Goal: Task Accomplishment & Management: Complete application form

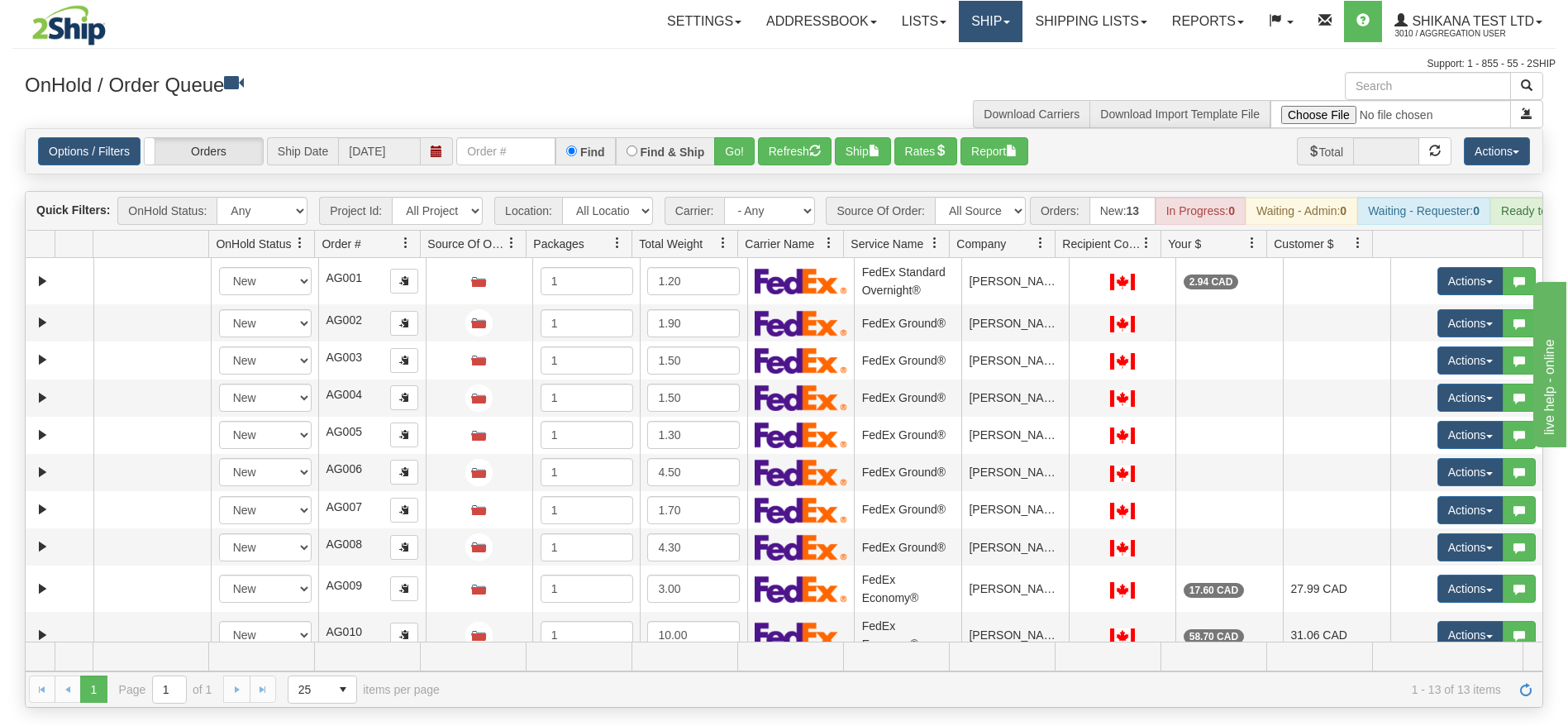
click at [979, 19] on link "Ship" at bounding box center [990, 21] width 64 height 41
click at [944, 79] on span "Ship Request" at bounding box center [924, 79] width 70 height 13
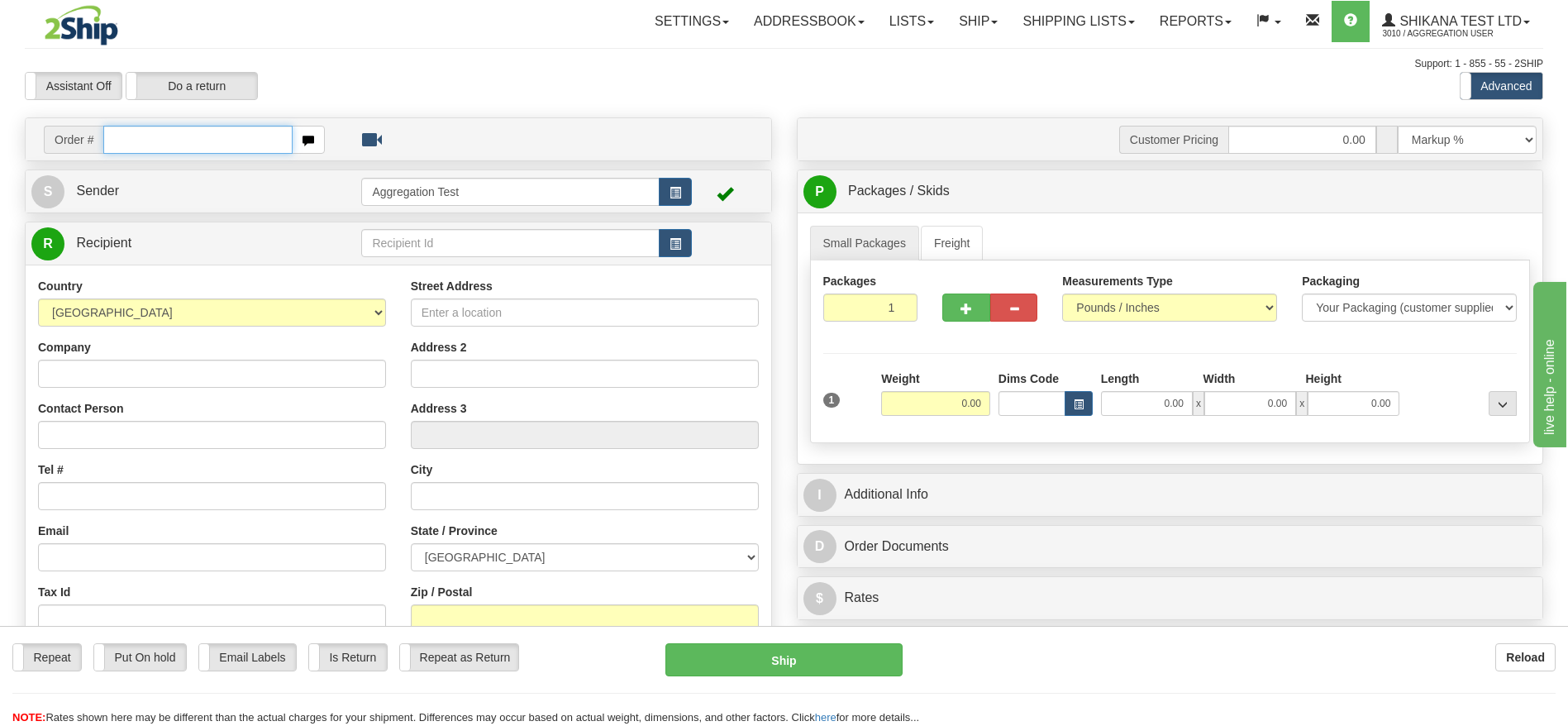
paste input "31533222"
type input "31533222"
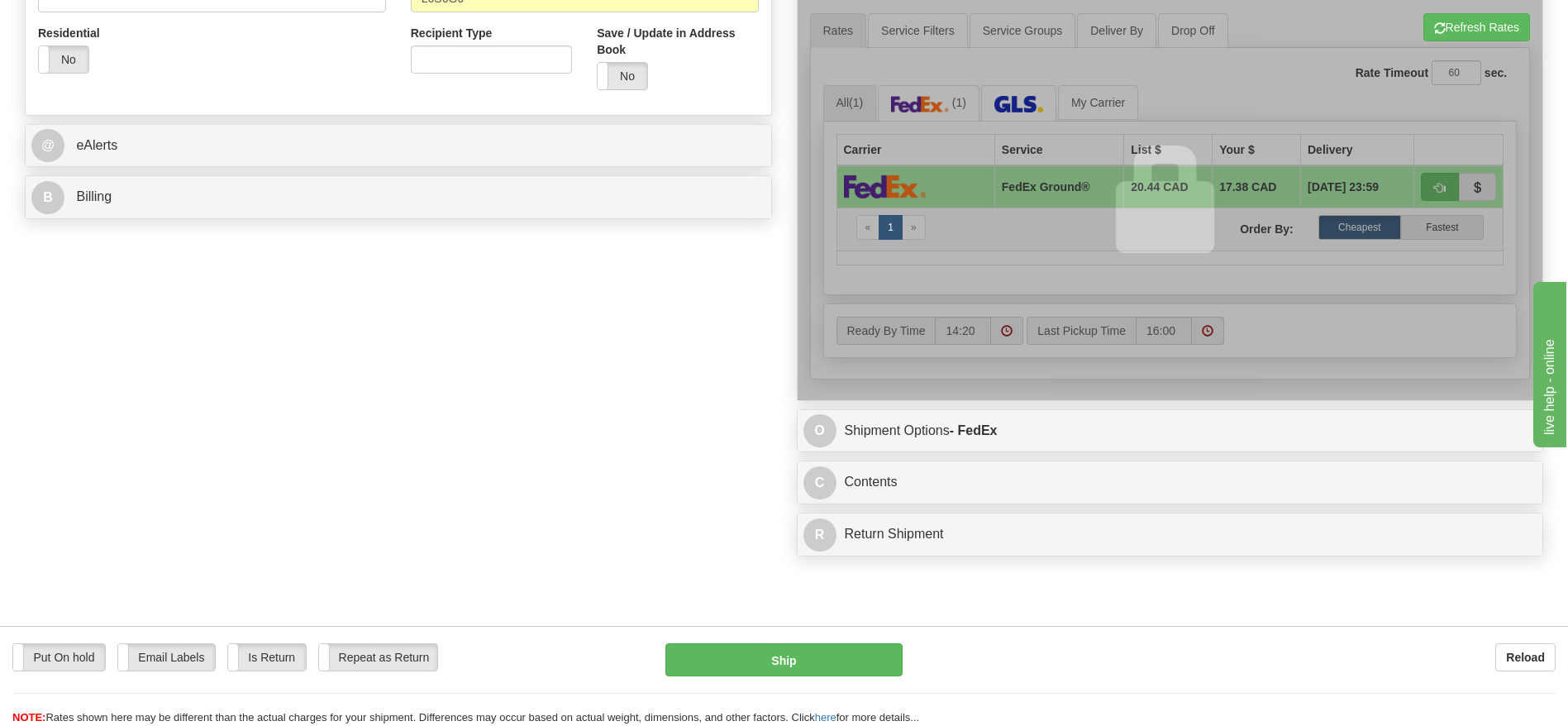
scroll to position [496, 0]
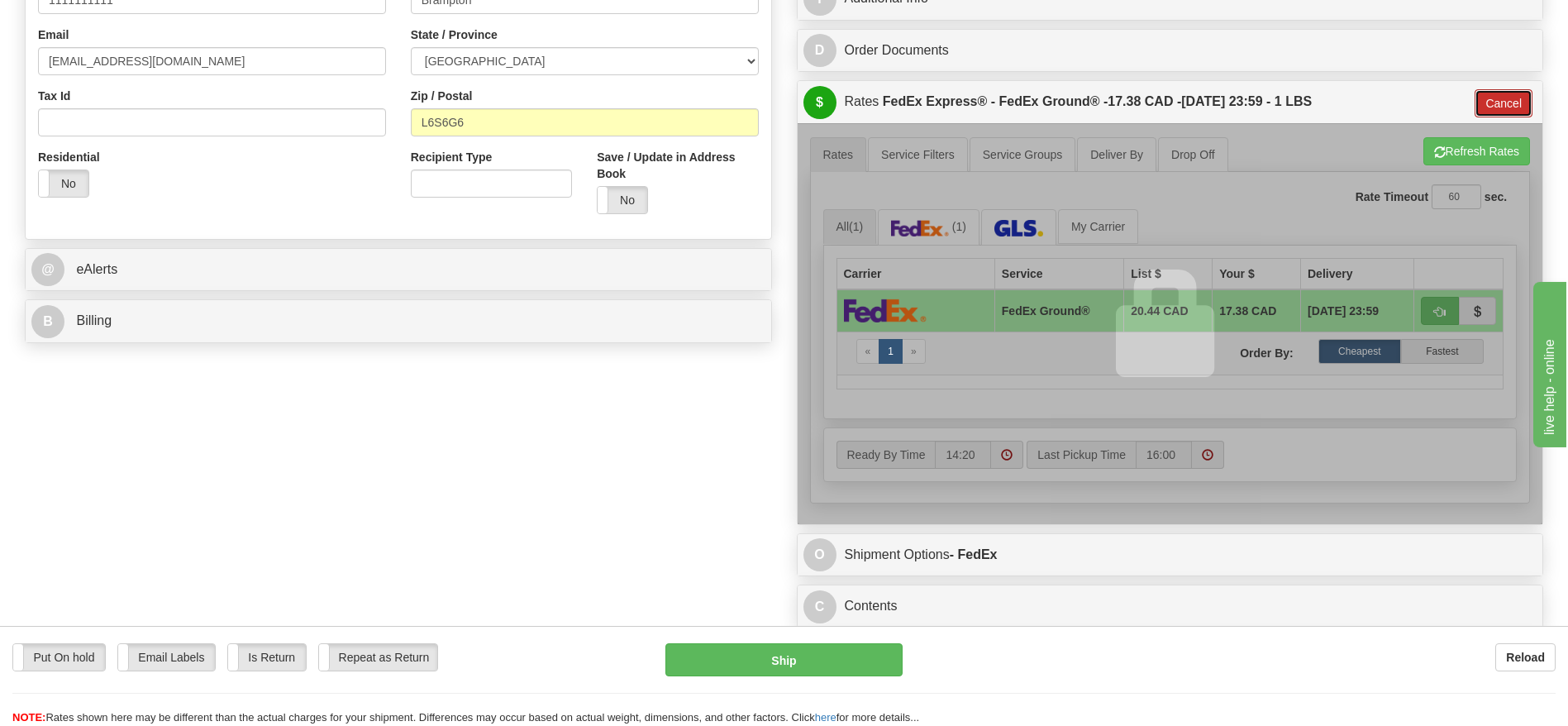
click at [1486, 103] on button "Cancel" at bounding box center [1504, 103] width 58 height 28
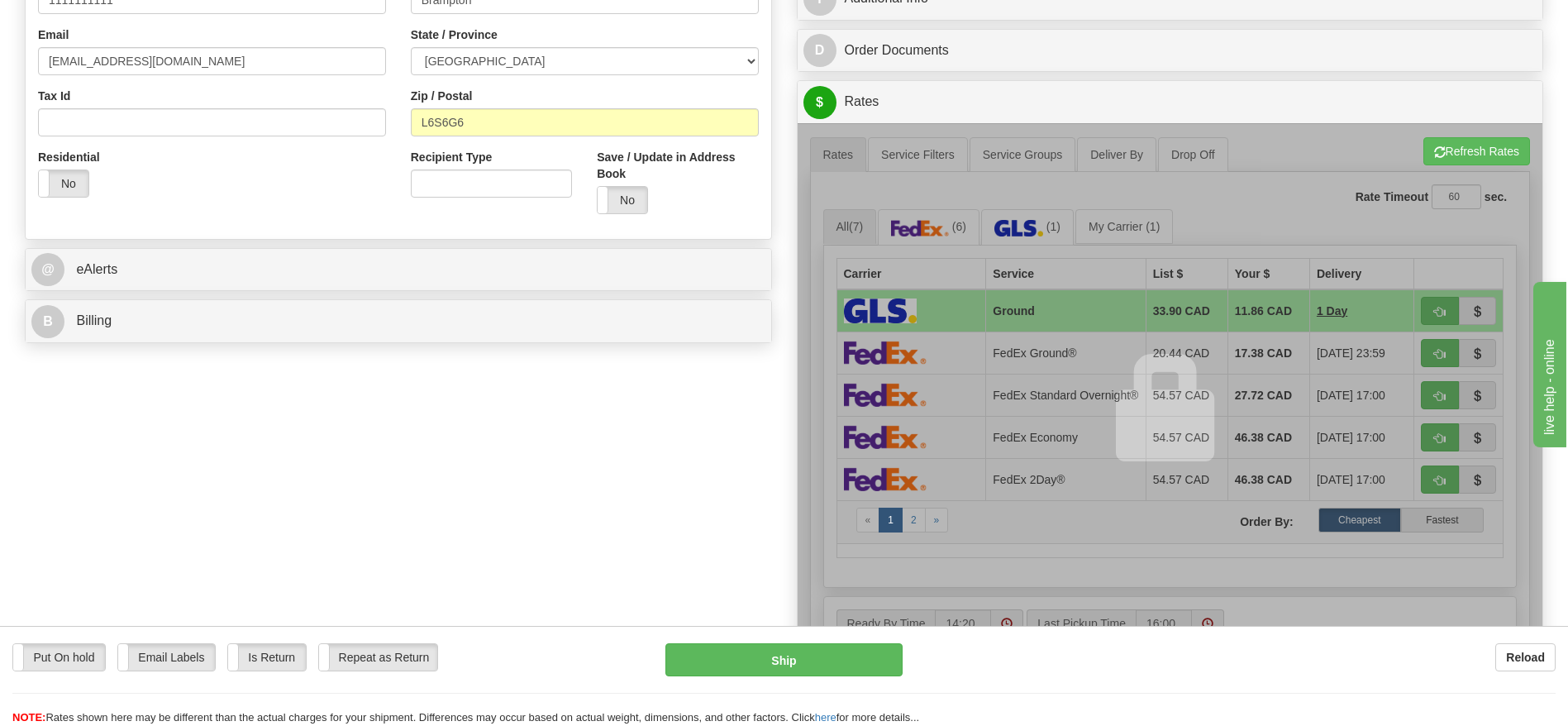
click at [1139, 411] on span at bounding box center [1170, 408] width 107 height 107
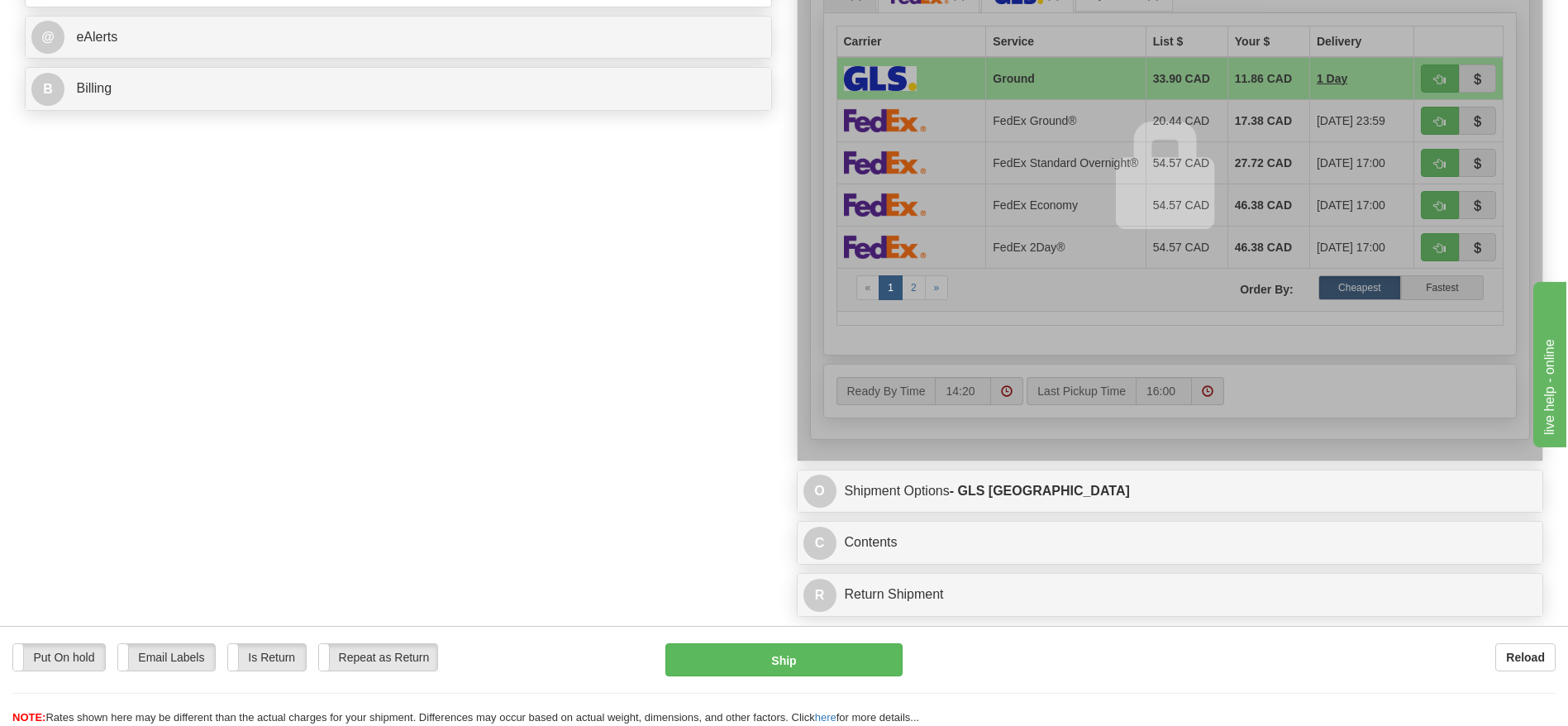
scroll to position [620, 0]
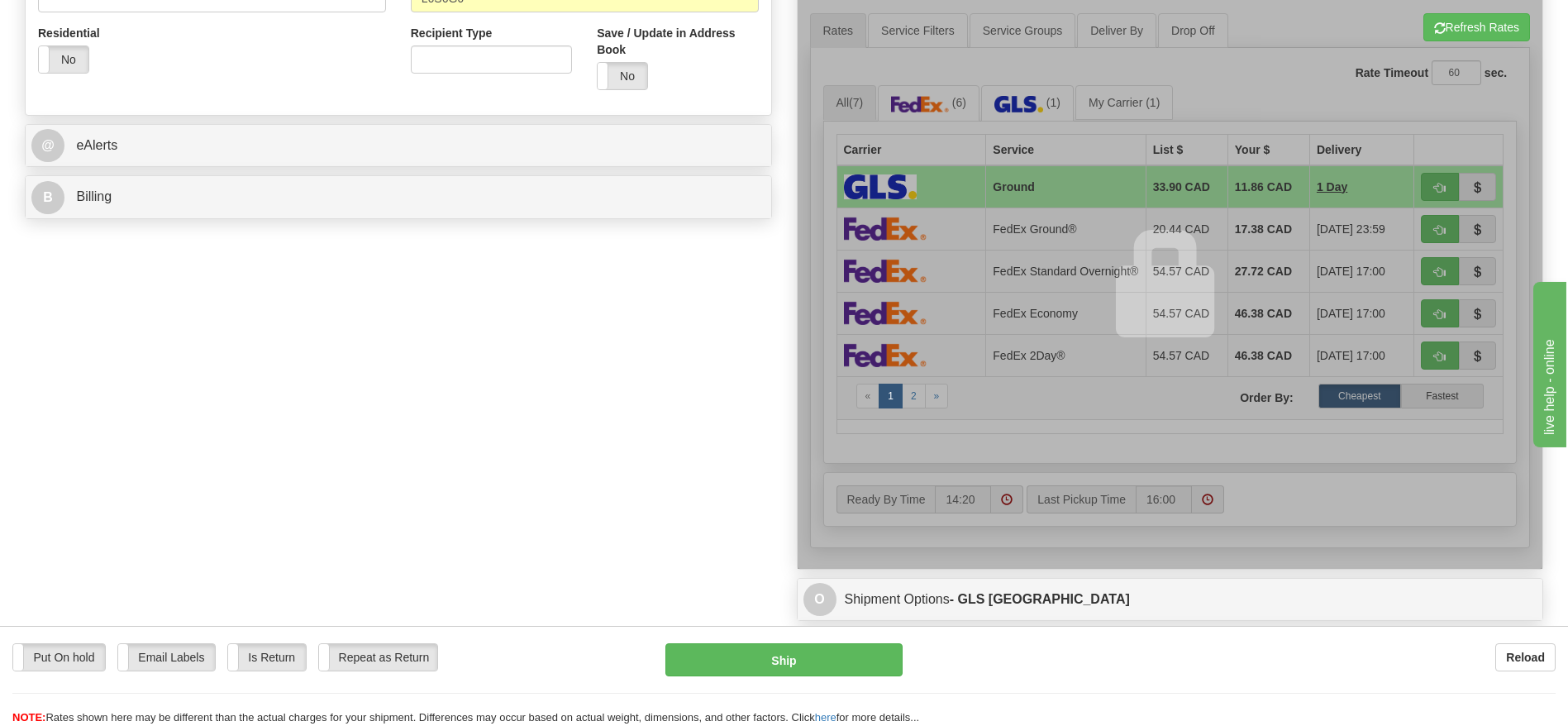
click at [1007, 233] on div at bounding box center [1171, 283] width 746 height 569
click at [1008, 233] on div at bounding box center [1171, 283] width 746 height 569
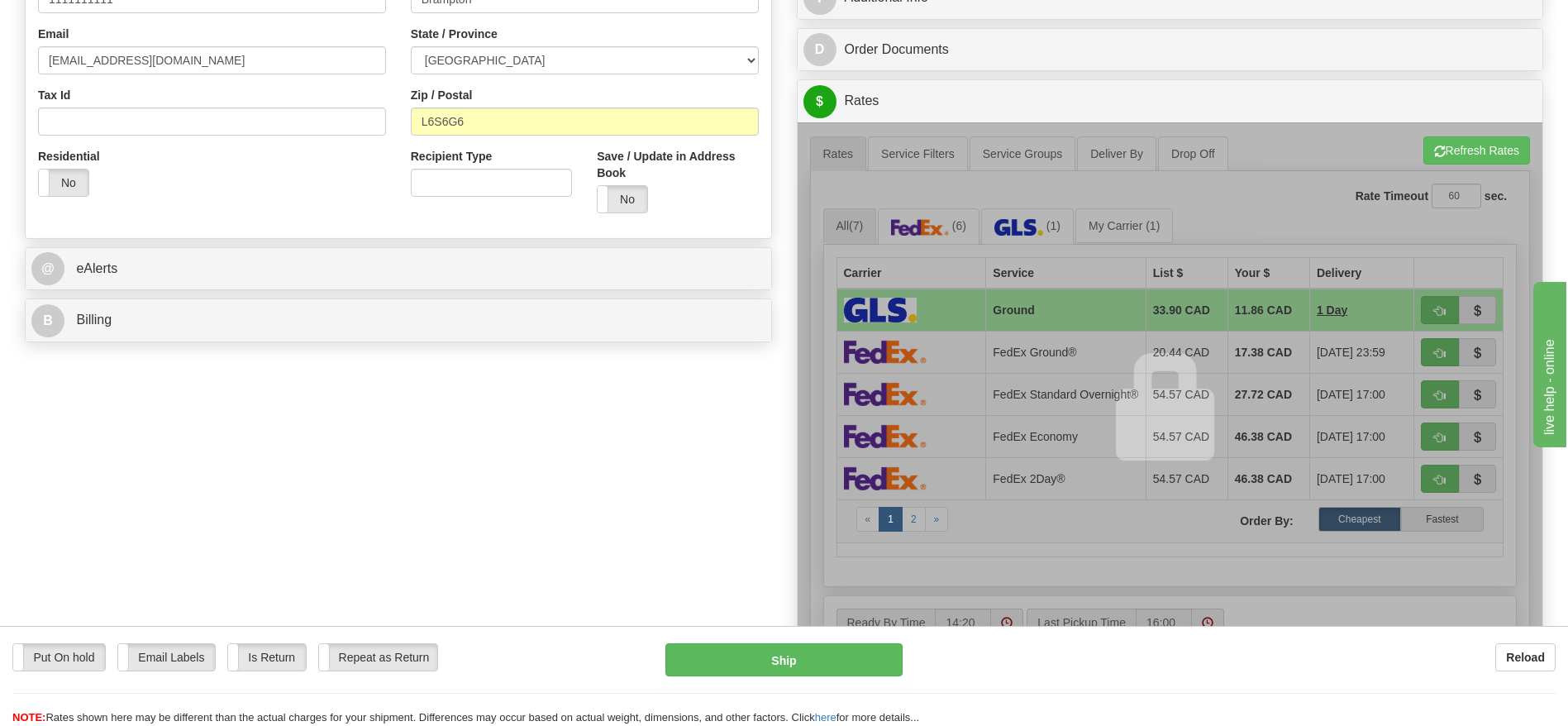
scroll to position [496, 0]
click at [1050, 222] on div at bounding box center [1171, 408] width 746 height 569
click at [1167, 221] on div at bounding box center [1171, 408] width 746 height 569
click at [1487, 149] on button "Refresh Rates" at bounding box center [1477, 151] width 106 height 28
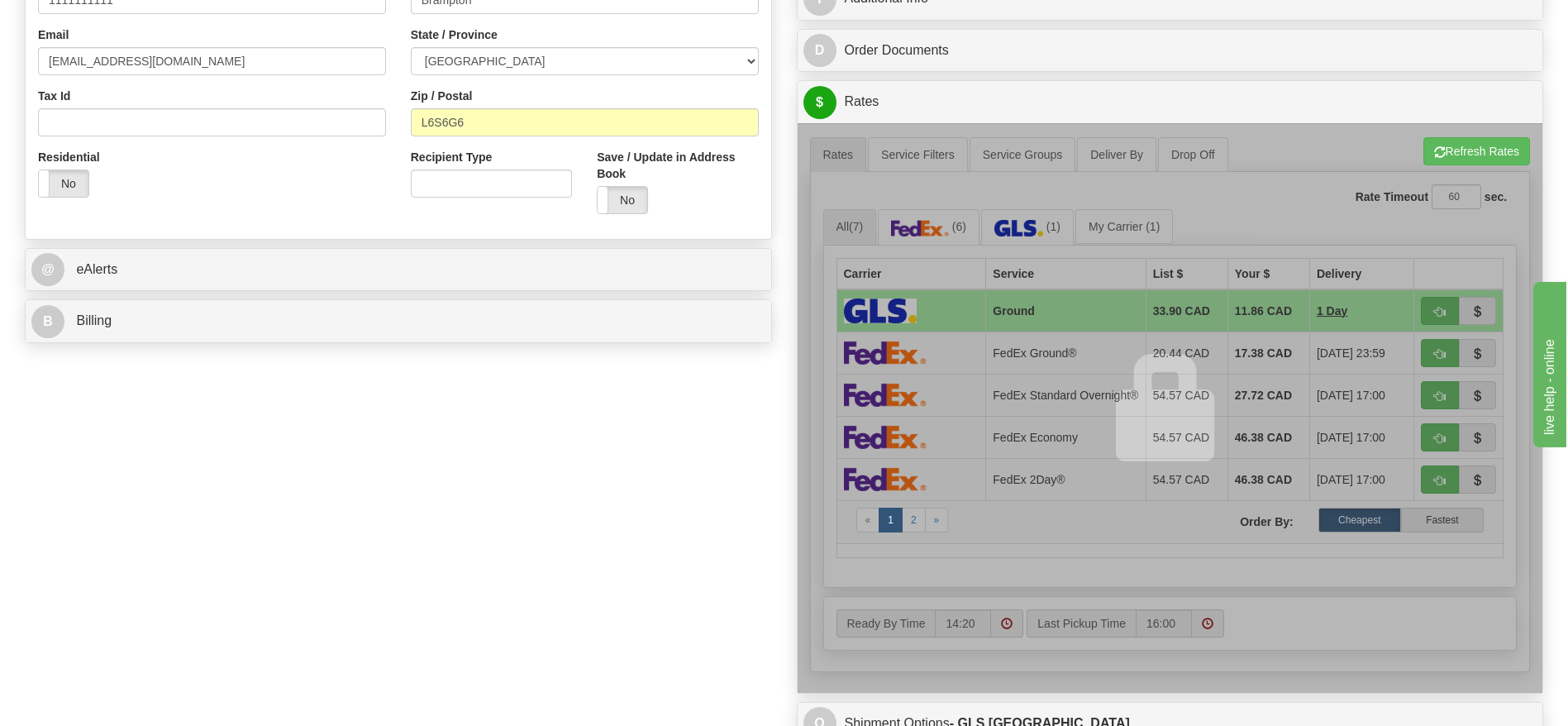
click at [1442, 312] on div at bounding box center [1171, 408] width 746 height 569
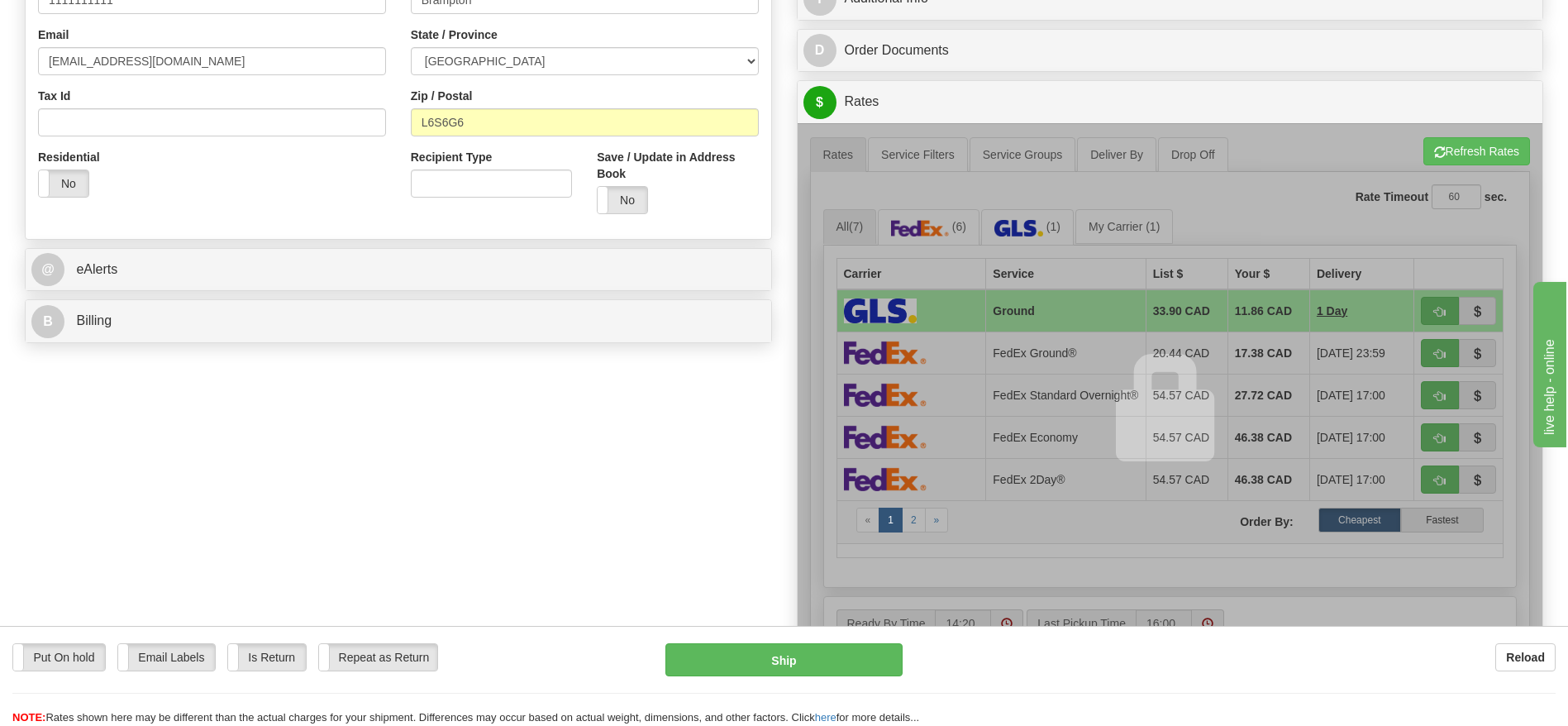
click at [1446, 311] on div at bounding box center [1171, 408] width 746 height 569
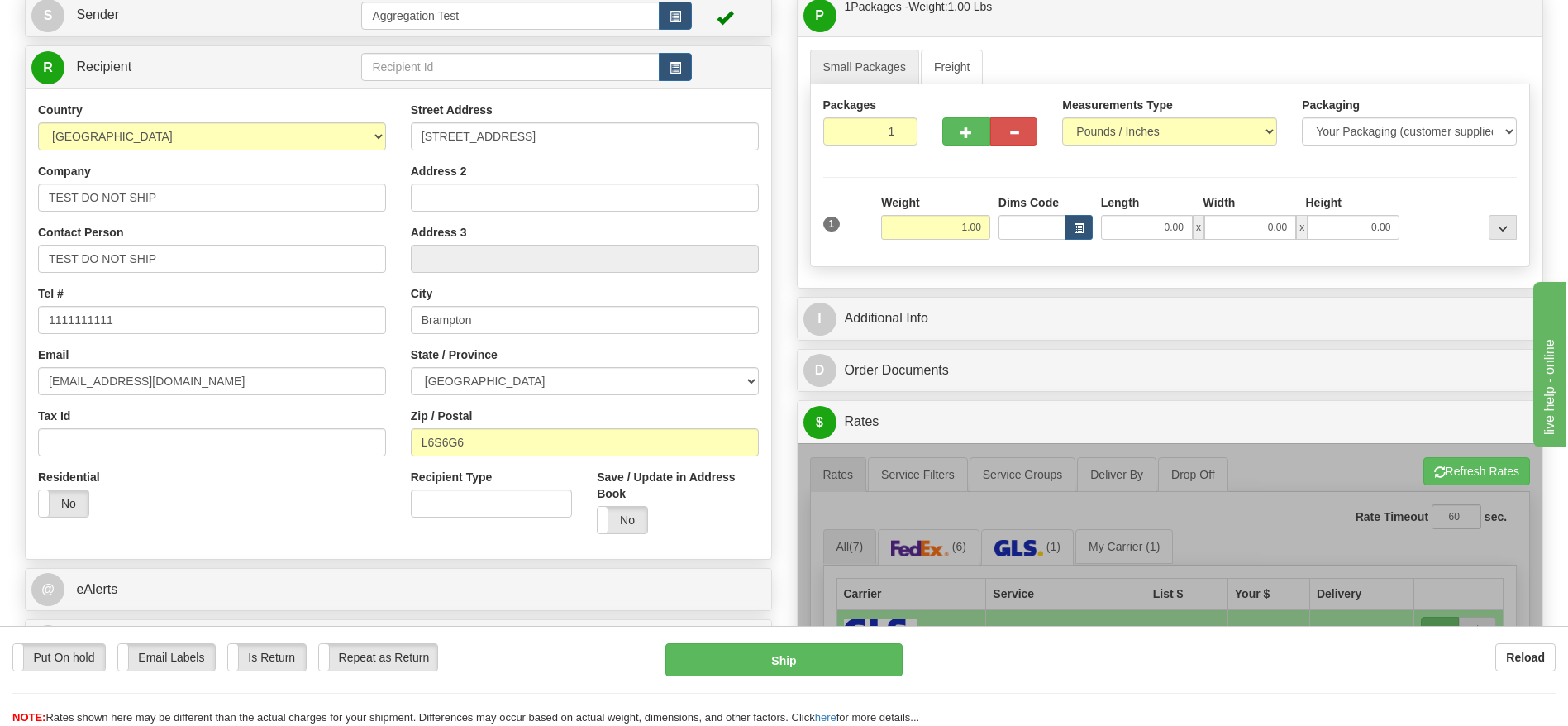
scroll to position [0, 0]
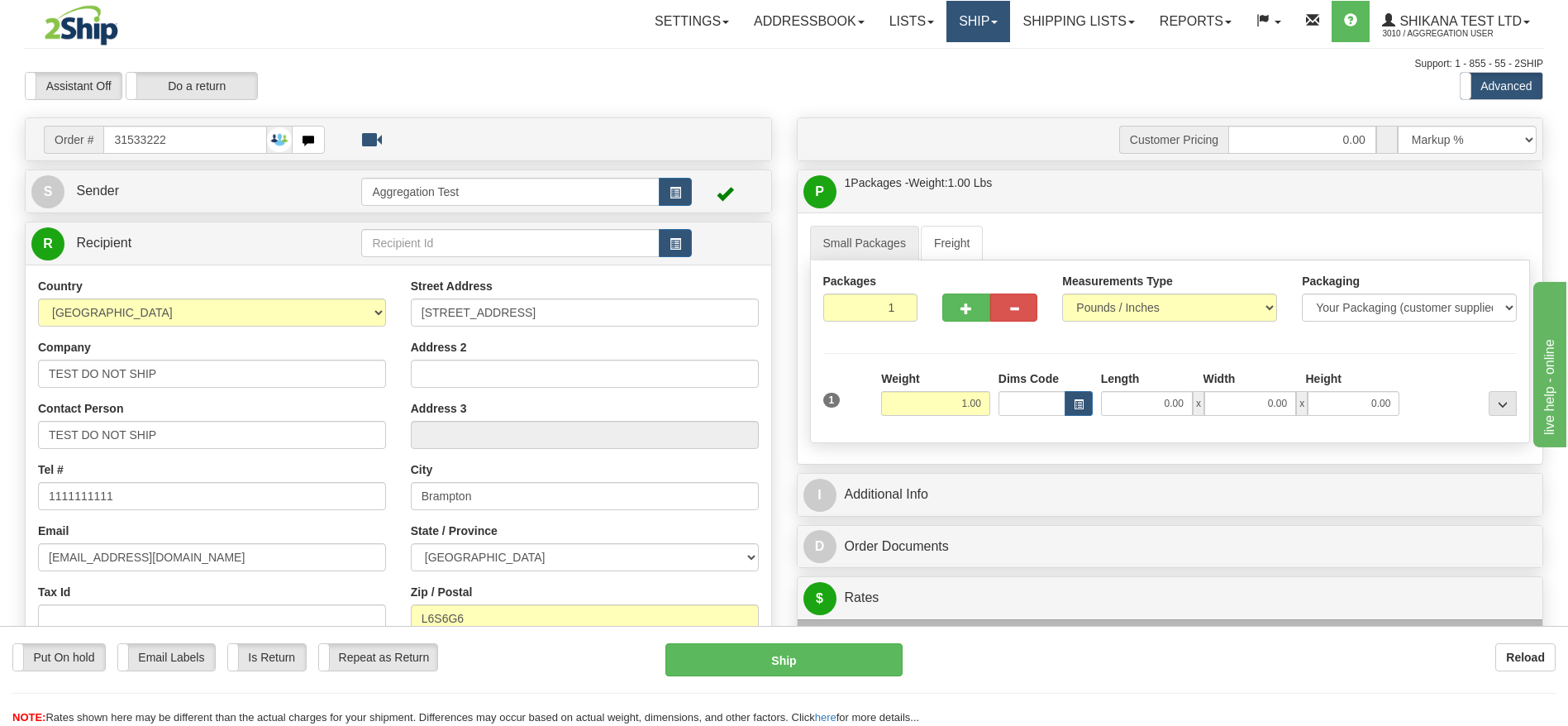
click at [963, 9] on link "Ship" at bounding box center [978, 21] width 64 height 41
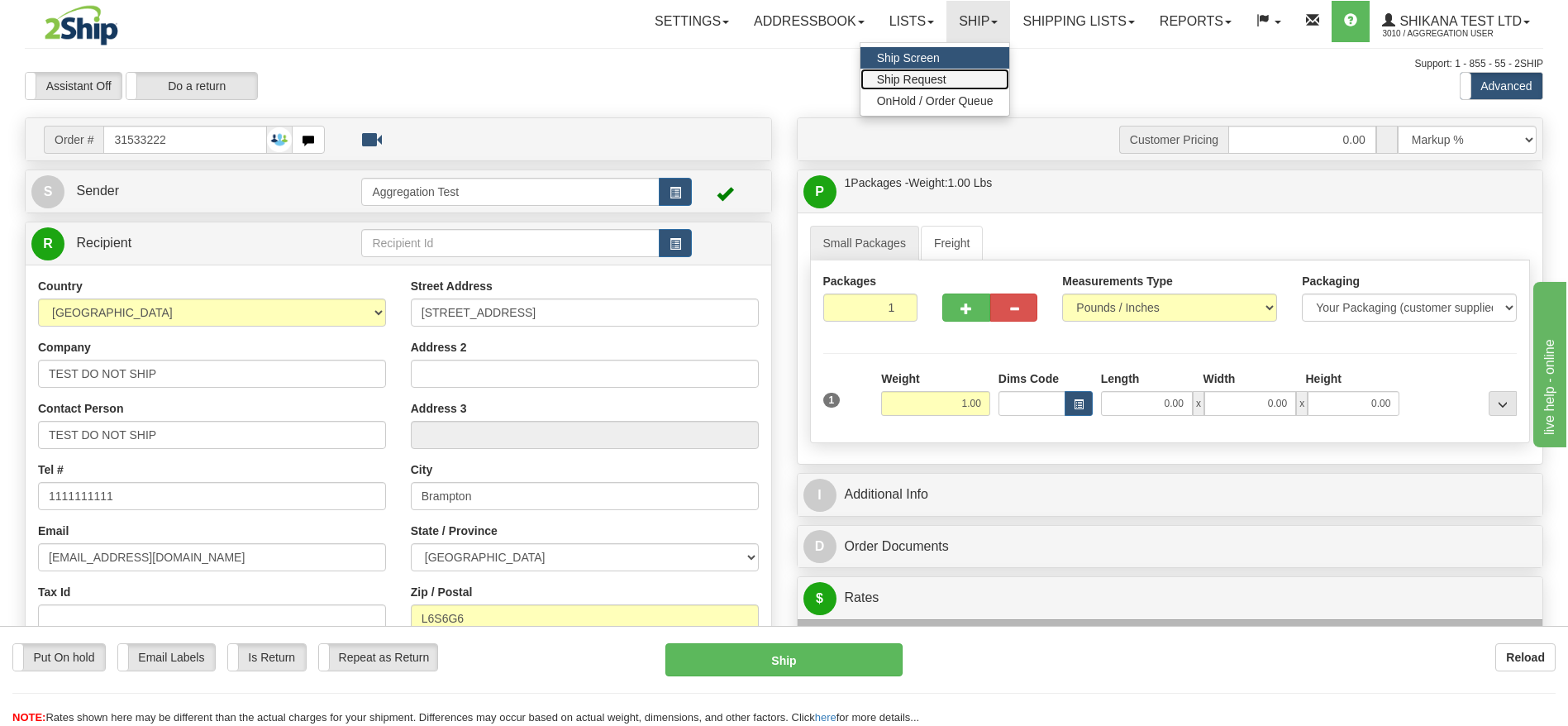
click at [962, 76] on link "Ship Request" at bounding box center [935, 79] width 149 height 21
